Goal: Task Accomplishment & Management: Manage account settings

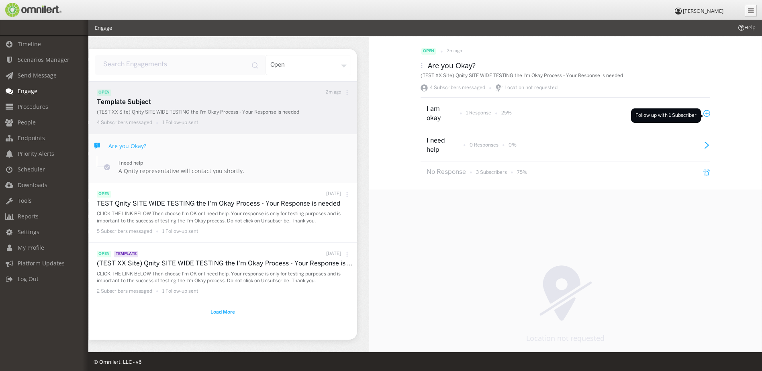
click at [707, 116] on icon at bounding box center [707, 113] width 7 height 7
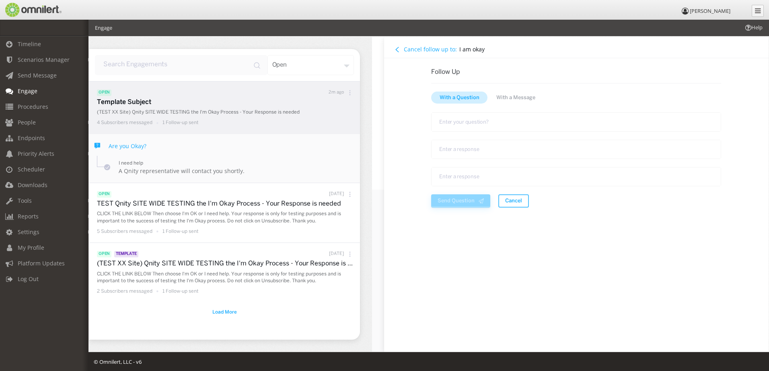
click at [402, 51] on button "Cancel follow up to:" at bounding box center [425, 49] width 67 height 9
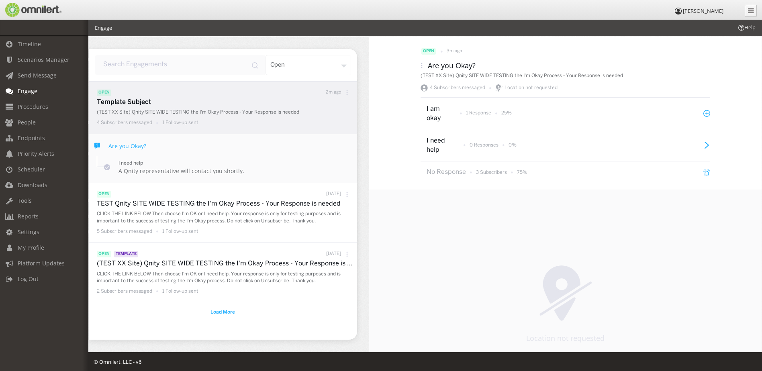
click at [439, 119] on p "I am okay" at bounding box center [441, 114] width 28 height 18
click at [473, 113] on p "1 Response" at bounding box center [478, 113] width 25 height 7
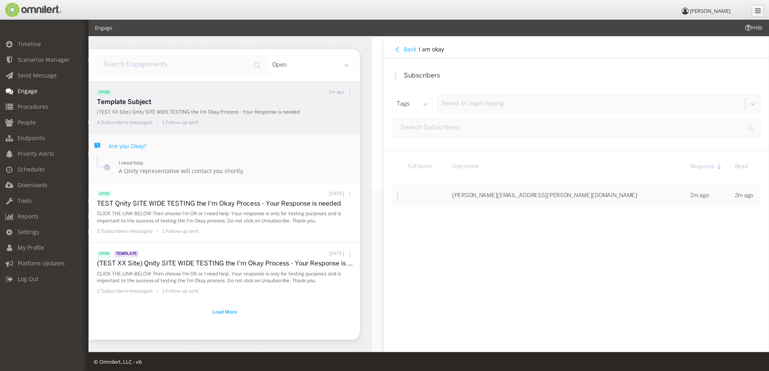
click at [396, 53] on button "Back" at bounding box center [405, 49] width 27 height 9
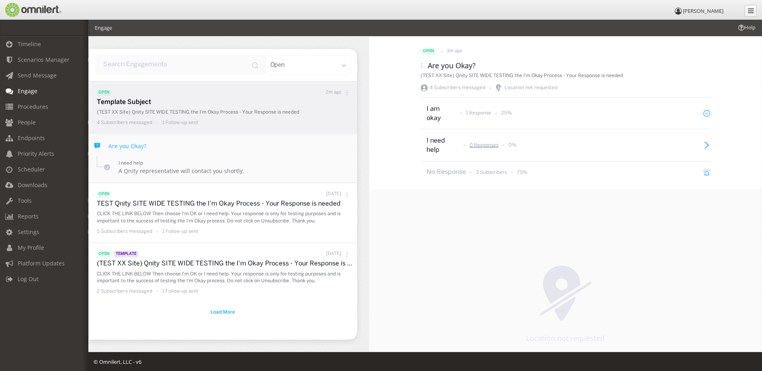
click at [482, 144] on p "0 Responses" at bounding box center [484, 145] width 29 height 7
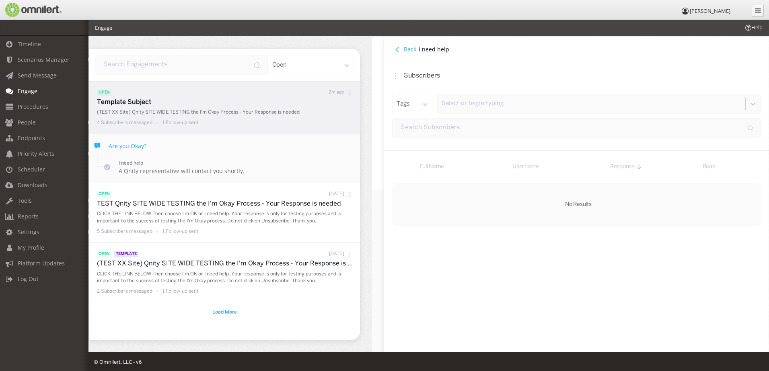
click at [413, 52] on h4 "Back" at bounding box center [410, 49] width 12 height 8
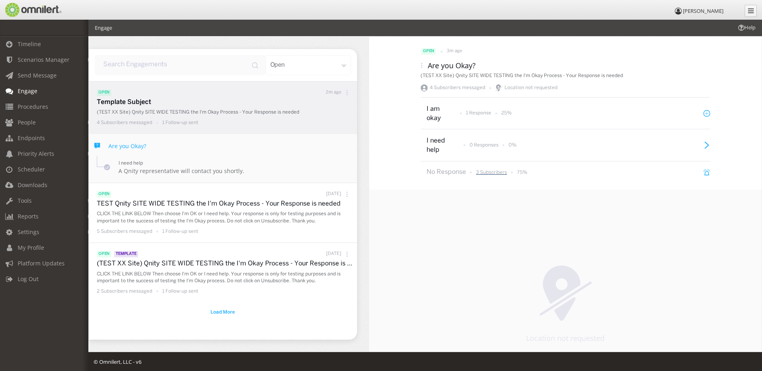
click at [499, 173] on p "3 Subscribers" at bounding box center [491, 172] width 31 height 7
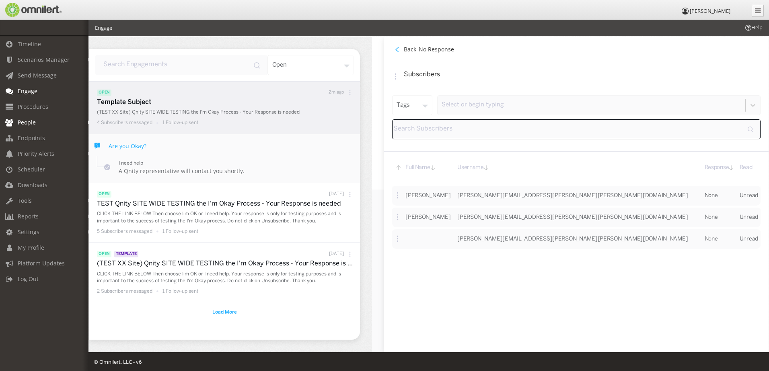
click at [43, 125] on link "People" at bounding box center [48, 123] width 96 height 16
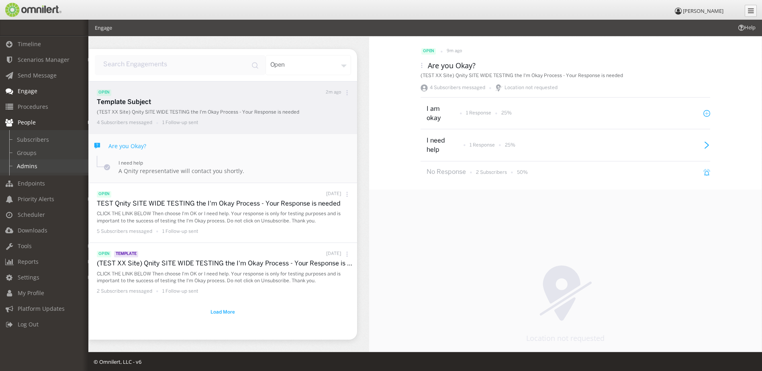
click at [45, 162] on link "Admins" at bounding box center [48, 166] width 96 height 13
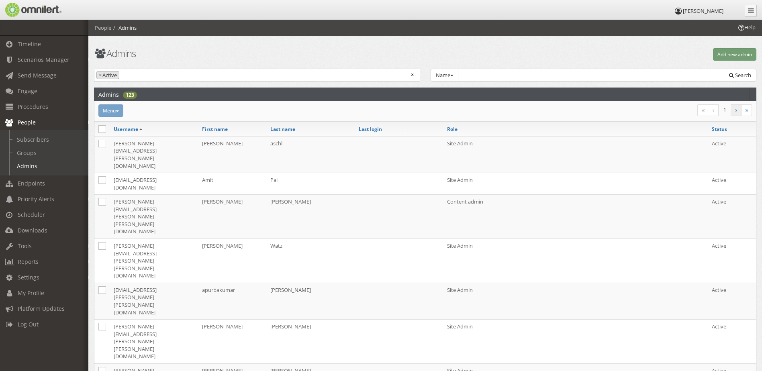
click at [735, 111] on link at bounding box center [736, 111] width 11 height 12
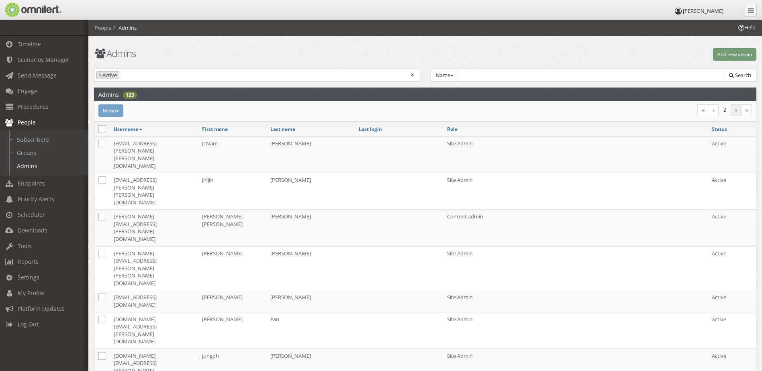
click at [735, 110] on link at bounding box center [736, 111] width 11 height 12
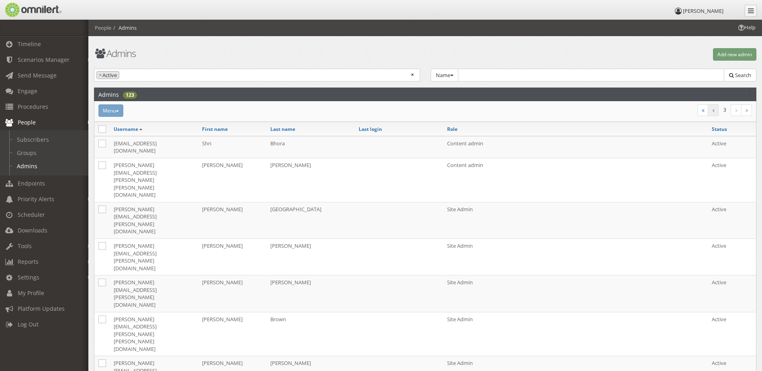
click at [716, 113] on link at bounding box center [713, 111] width 11 height 12
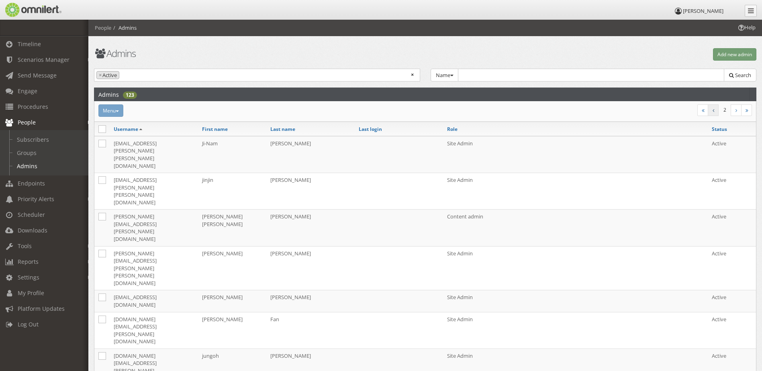
click at [716, 113] on link at bounding box center [713, 111] width 11 height 12
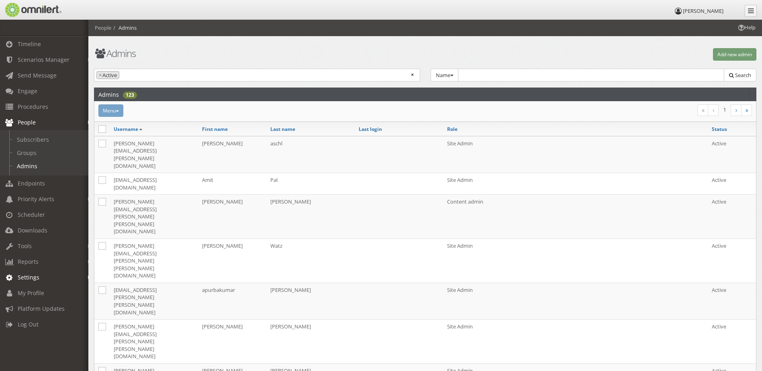
click at [53, 275] on link "Settings" at bounding box center [48, 278] width 96 height 16
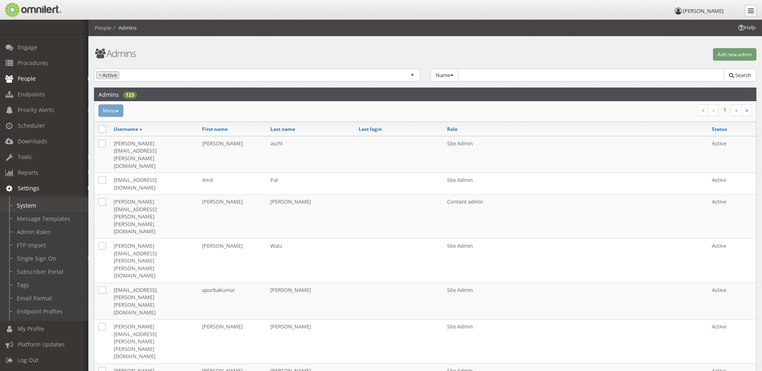
scroll to position [50, 0]
click at [50, 321] on link "My Profile" at bounding box center [48, 329] width 96 height 16
